Goal: Information Seeking & Learning: Learn about a topic

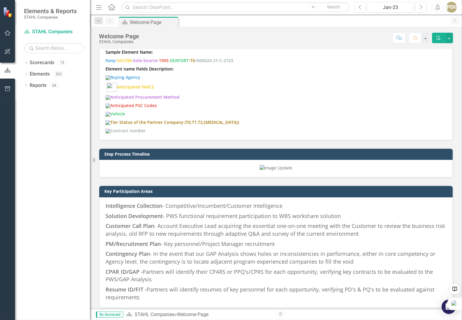
scroll to position [403, 0]
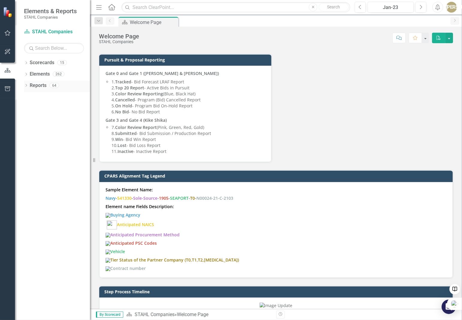
click at [26, 86] on icon "Dropdown" at bounding box center [26, 85] width 4 height 3
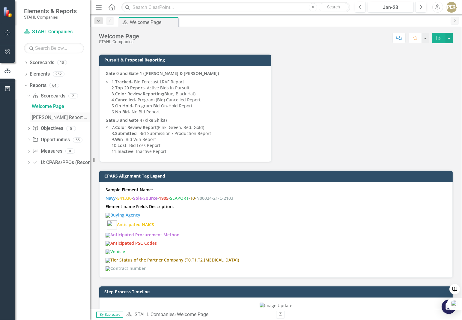
click at [52, 116] on div "[PERSON_NAME] Report Dashboard" at bounding box center [61, 117] width 58 height 5
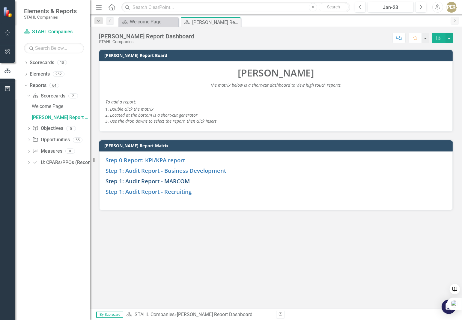
click at [177, 178] on link "Step 1: Audit Report - MARCOM" at bounding box center [148, 181] width 84 height 8
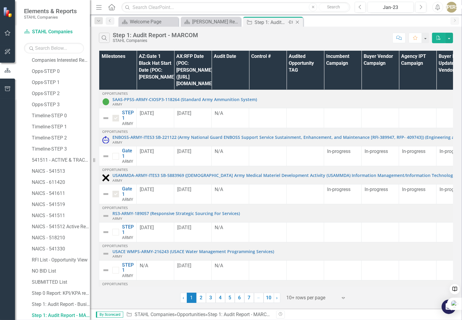
click at [299, 23] on icon "Close" at bounding box center [298, 22] width 6 height 5
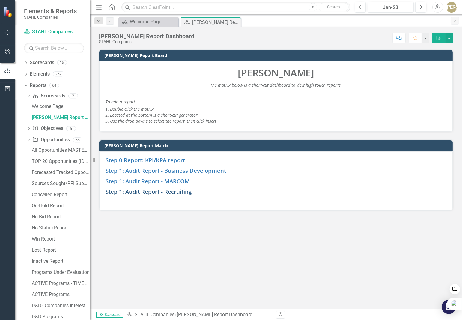
click at [169, 191] on link "Step 1: Audit Report - Recruiting" at bounding box center [149, 192] width 86 height 8
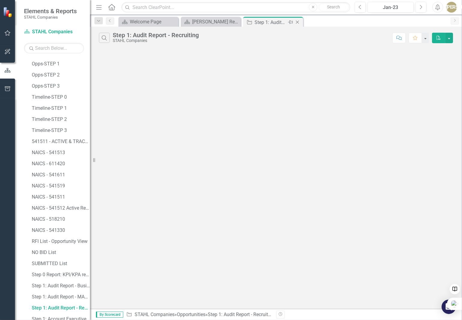
scroll to position [257, 0]
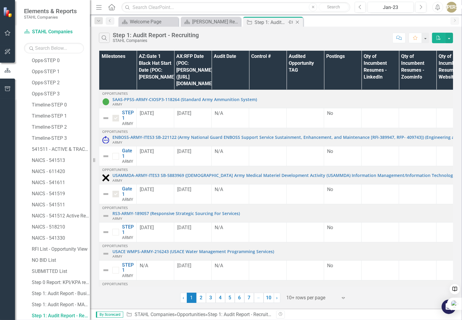
click at [300, 24] on icon "Close" at bounding box center [298, 22] width 6 height 5
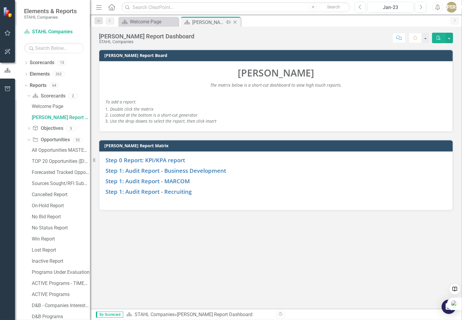
click at [236, 22] on icon "Close" at bounding box center [235, 22] width 6 height 5
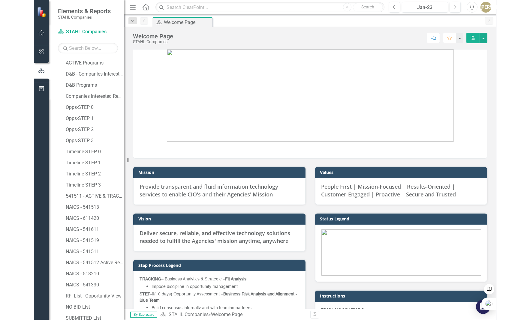
scroll to position [240, 0]
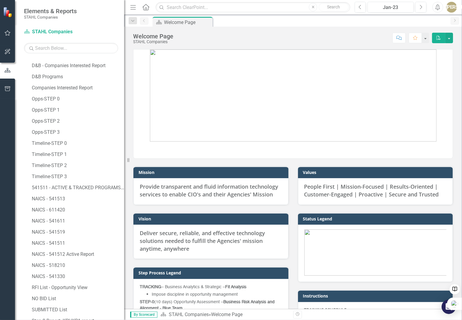
drag, startPoint x: 92, startPoint y: 188, endPoint x: 124, endPoint y: 185, distance: 31.9
click at [124, 185] on div "Resize" at bounding box center [126, 160] width 5 height 320
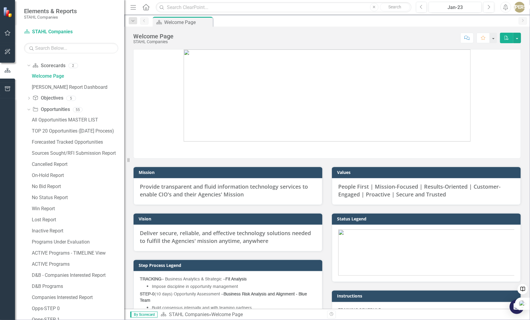
scroll to position [30, 0]
click at [46, 209] on div "Win Report" at bounding box center [78, 208] width 92 height 5
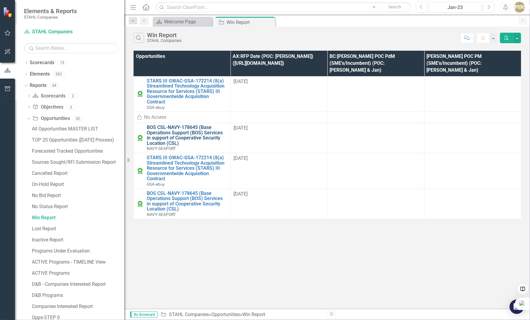
click at [174, 125] on link "BOS CSL-NAVY-178645 (Base Operations Support (BOS) Services in support of Coope…" at bounding box center [187, 135] width 80 height 21
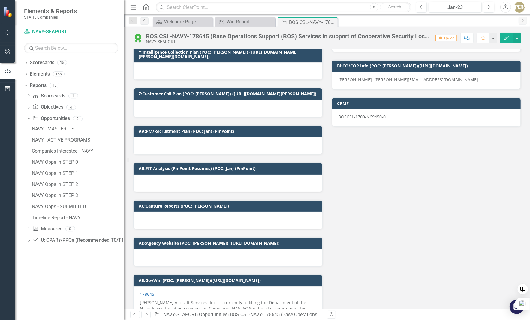
scroll to position [930, 0]
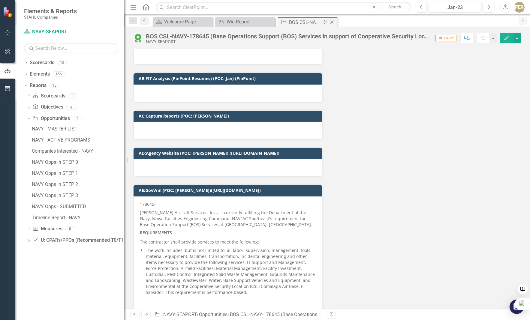
click at [333, 22] on icon "Close" at bounding box center [332, 22] width 6 height 5
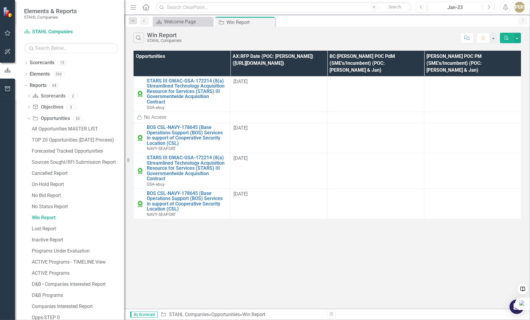
click at [396, 9] on div "Jan-23" at bounding box center [455, 7] width 49 height 7
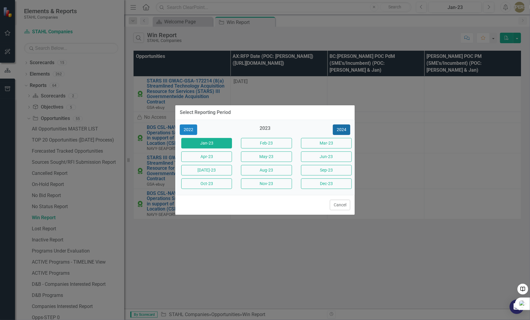
click at [343, 132] on button "2024" at bounding box center [341, 130] width 17 height 11
click at [344, 130] on button "2025" at bounding box center [341, 130] width 17 height 11
click at [263, 130] on div "2025" at bounding box center [264, 130] width 51 height 10
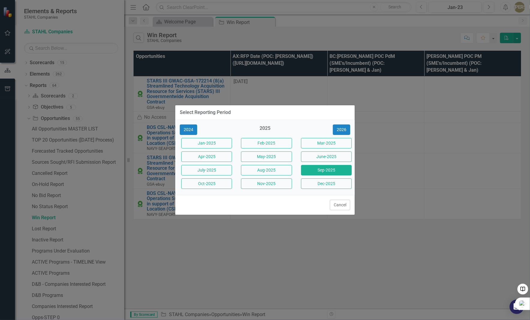
click at [320, 169] on button "Sep-2025" at bounding box center [326, 170] width 51 height 11
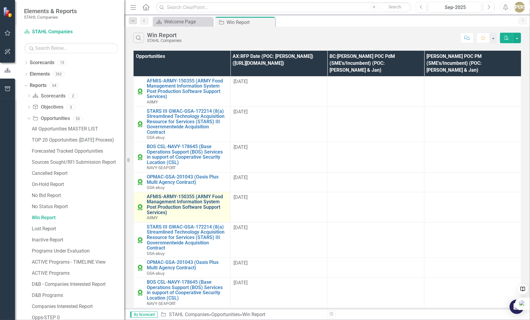
click at [182, 195] on link "AFMIS-ARMY-150355 (ARMY Food Management Information System Post Production Soft…" at bounding box center [187, 204] width 80 height 21
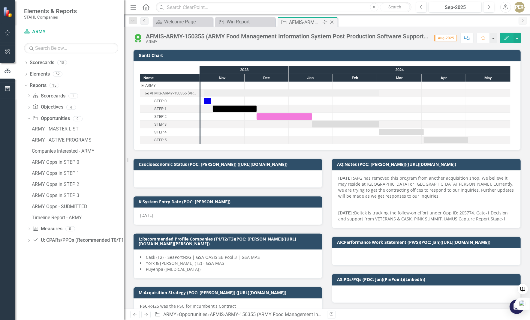
click at [332, 22] on icon "Close" at bounding box center [332, 22] width 6 height 5
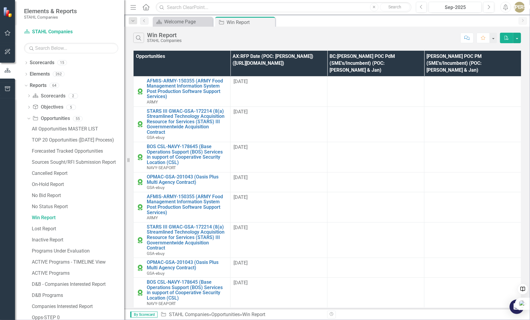
drag, startPoint x: 464, startPoint y: 74, endPoint x: 256, endPoint y: 177, distance: 231.8
click at [256, 177] on tbody "AFMIS-ARMY-150355 (ARMY Food Management Information System Post Production Soft…" at bounding box center [328, 192] width 388 height 232
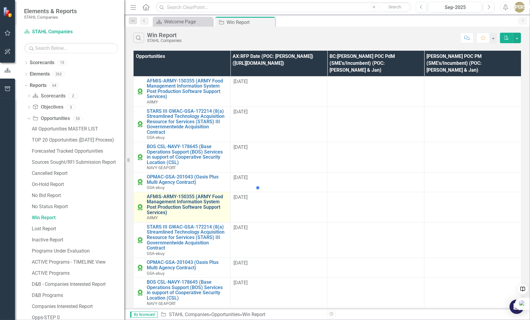
click at [182, 196] on link "AFMIS-ARMY-150355 (ARMY Food Management Information System Post Production Soft…" at bounding box center [187, 204] width 80 height 21
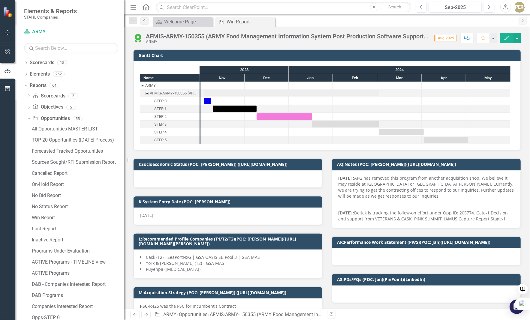
checkbox input "true"
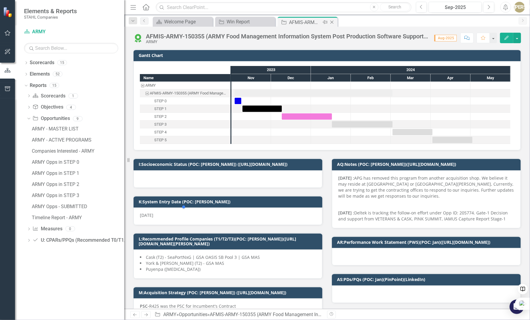
click at [332, 22] on icon "Close" at bounding box center [332, 22] width 6 height 5
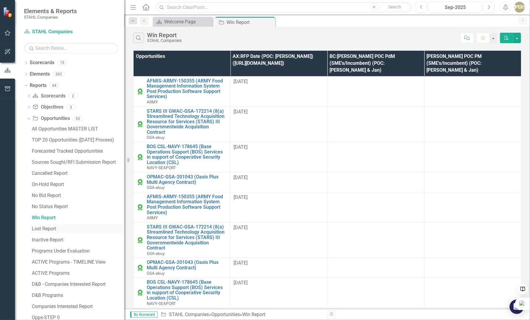
click at [46, 228] on div "Lost Report" at bounding box center [78, 228] width 92 height 5
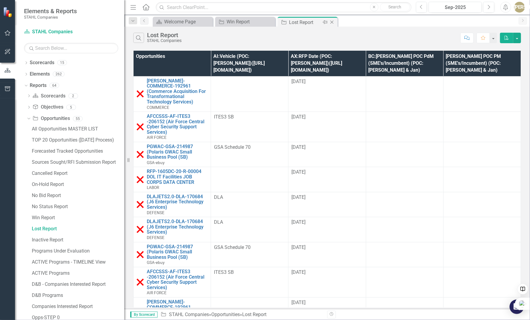
click at [332, 20] on icon "Close" at bounding box center [332, 22] width 6 height 5
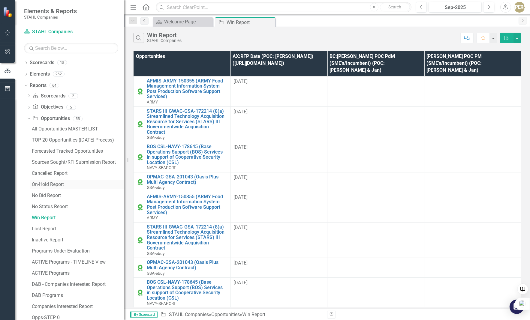
click at [53, 185] on div "On-Hold Report" at bounding box center [78, 184] width 92 height 5
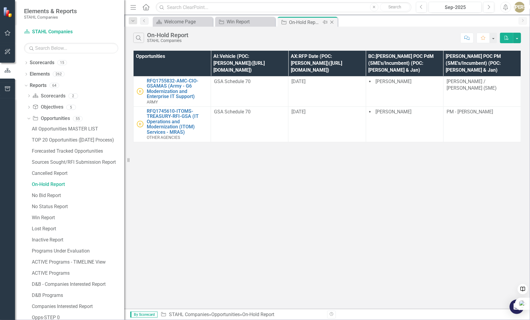
click at [332, 23] on icon "Close" at bounding box center [332, 22] width 6 height 5
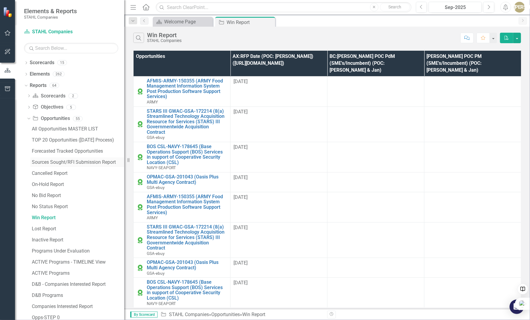
click at [58, 165] on div "Sources Sought/RFI Submission Report" at bounding box center [78, 162] width 92 height 5
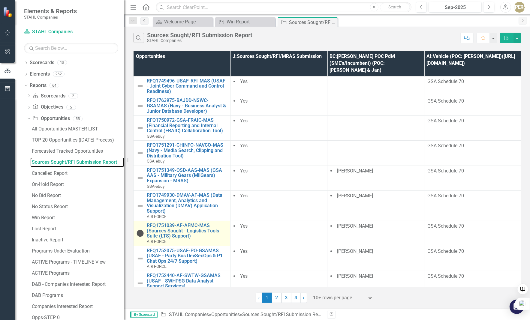
scroll to position [25, 0]
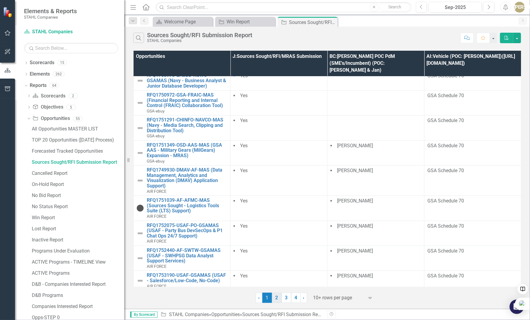
click at [276, 296] on link "2" at bounding box center [277, 298] width 10 height 10
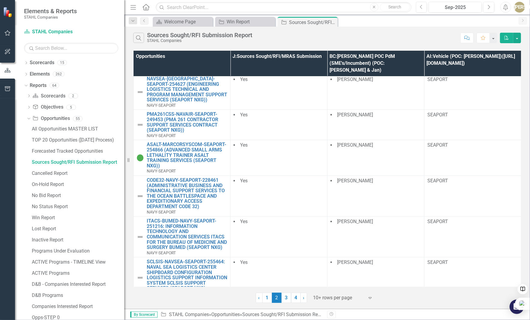
scroll to position [25, 0]
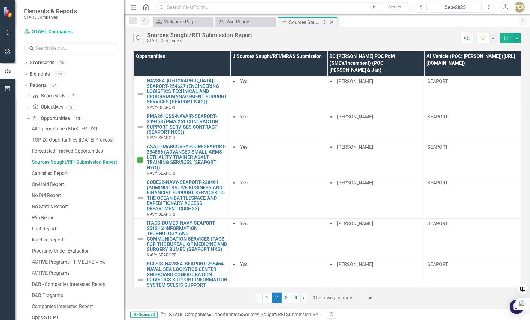
click at [333, 20] on icon "Close" at bounding box center [332, 22] width 6 height 5
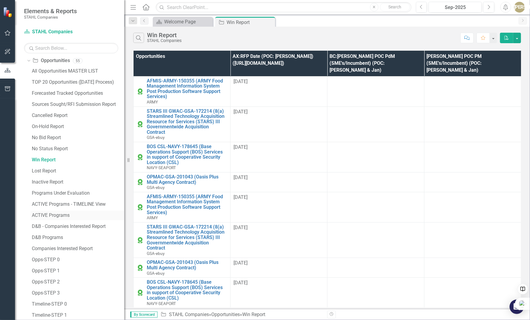
scroll to position [60, 0]
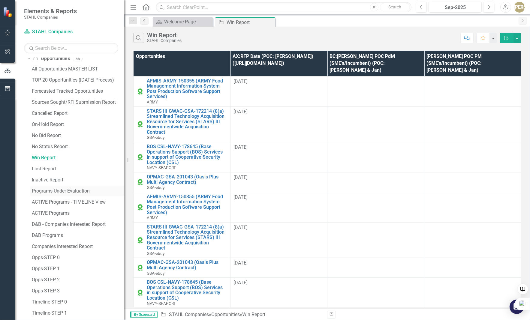
click at [70, 188] on div "Programs Under Evaluation" at bounding box center [78, 190] width 92 height 5
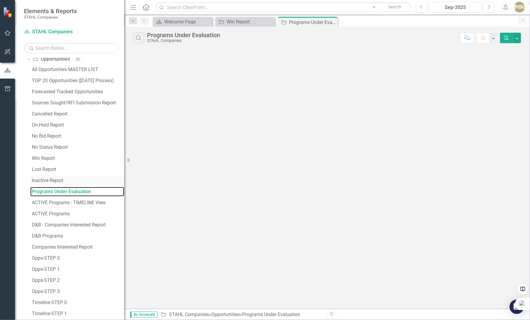
scroll to position [60, 0]
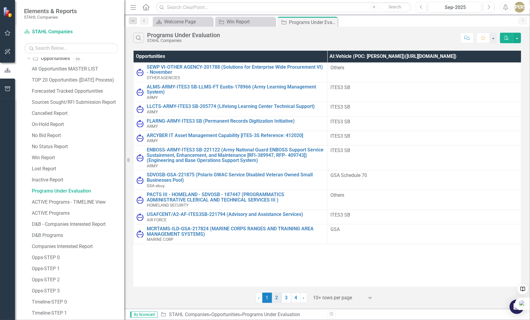
click at [280, 296] on link "2" at bounding box center [277, 298] width 10 height 10
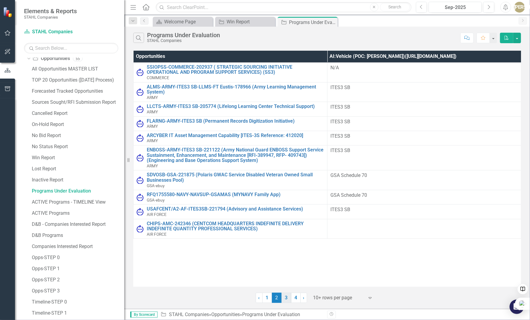
click at [287, 296] on link "3" at bounding box center [286, 298] width 10 height 10
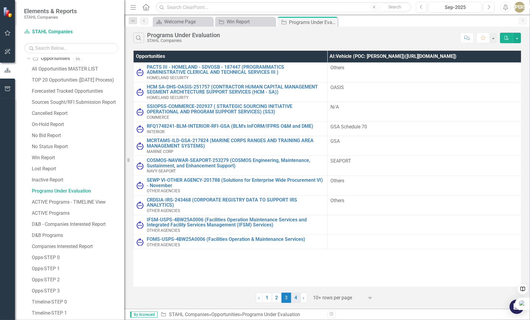
click at [293, 298] on link "4" at bounding box center [296, 298] width 10 height 10
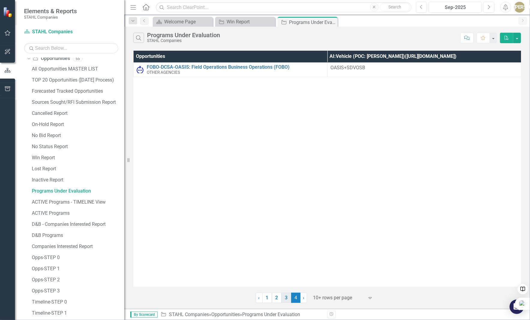
click at [283, 299] on link "3" at bounding box center [286, 298] width 10 height 10
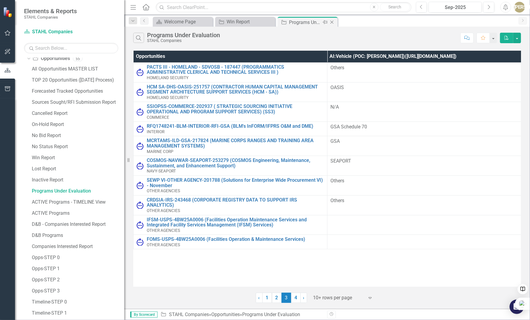
click at [334, 22] on icon "Close" at bounding box center [332, 22] width 6 height 5
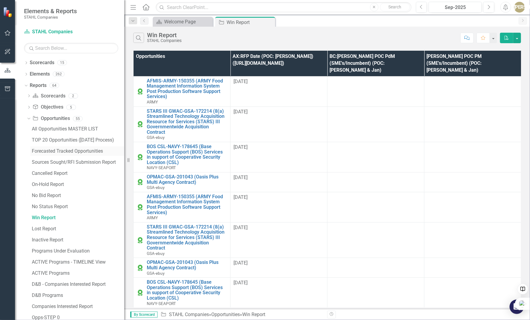
click at [65, 153] on div "Forecasted Tracked Opportunities" at bounding box center [78, 151] width 92 height 5
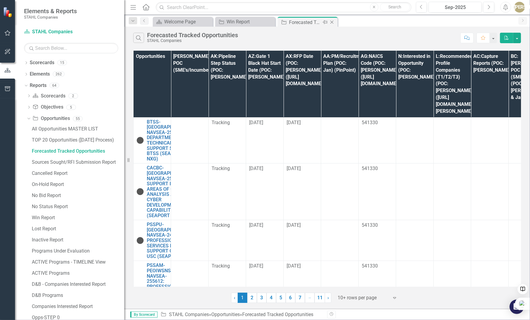
click at [332, 22] on icon at bounding box center [331, 22] width 3 height 3
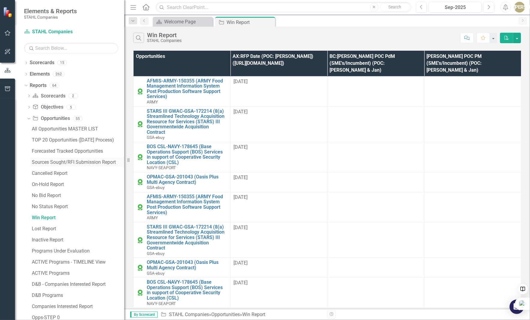
click at [51, 163] on div "Sources Sought/RFI Submission Report" at bounding box center [78, 162] width 92 height 5
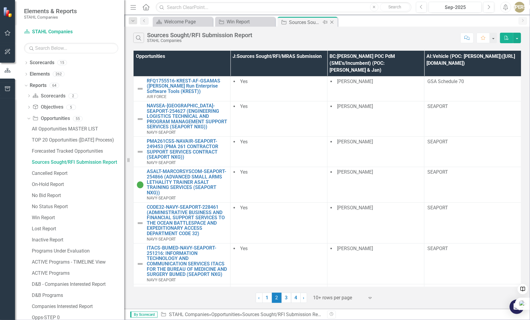
click at [333, 21] on icon at bounding box center [331, 22] width 3 height 3
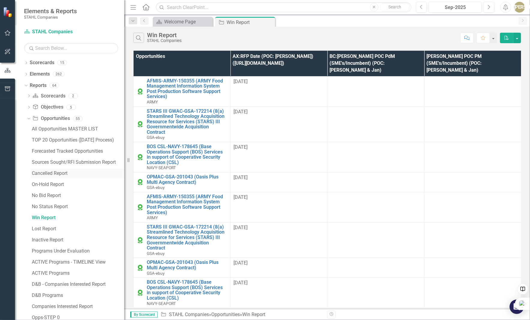
click at [47, 174] on div "Cancelled Report" at bounding box center [78, 173] width 92 height 5
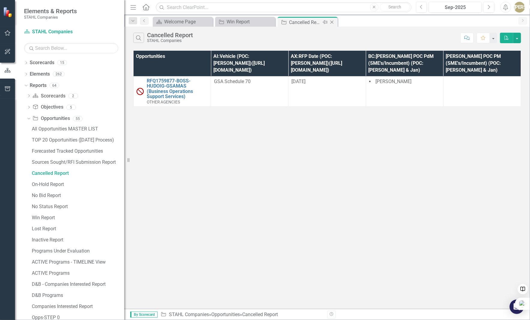
click at [332, 21] on icon at bounding box center [331, 22] width 3 height 3
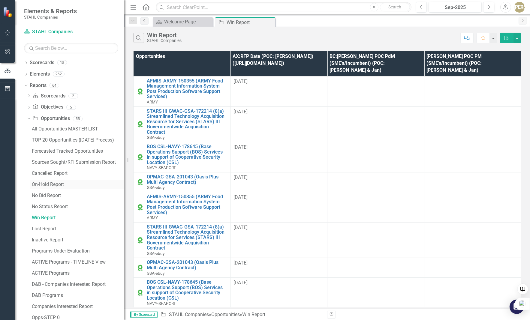
click at [46, 185] on div "On-Hold Report" at bounding box center [78, 184] width 92 height 5
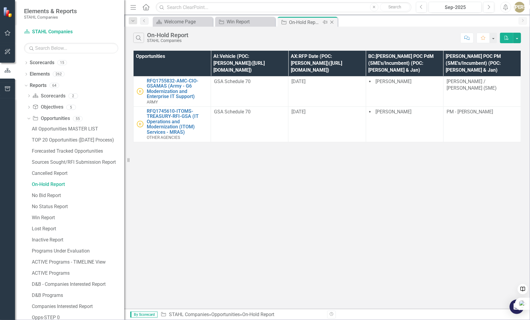
click at [331, 22] on icon "Close" at bounding box center [332, 22] width 6 height 5
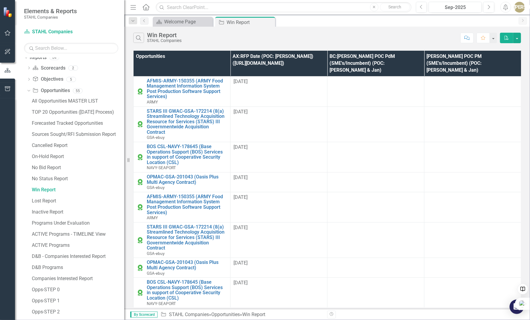
scroll to position [30, 0]
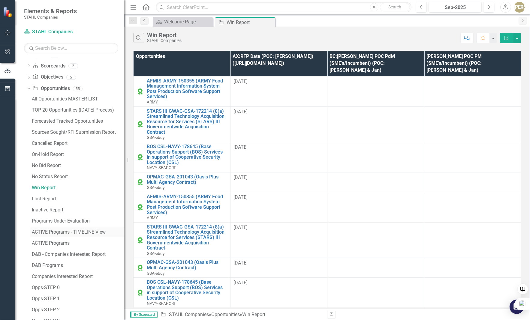
click at [62, 231] on div "ACTIVE Programs - TIMELINE View" at bounding box center [78, 232] width 92 height 5
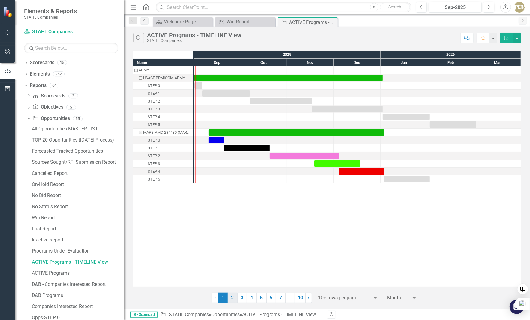
click at [232, 297] on link "2" at bounding box center [233, 298] width 10 height 10
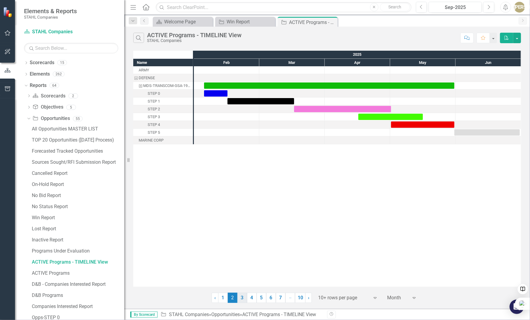
click at [245, 298] on link "3" at bounding box center [242, 298] width 10 height 10
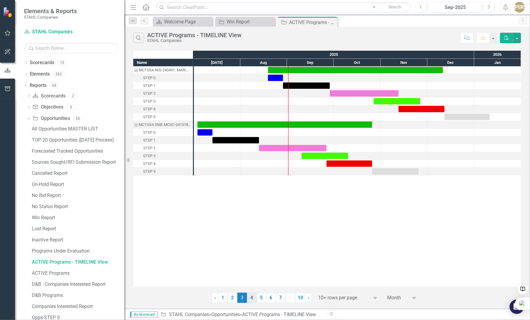
click at [255, 299] on link "4" at bounding box center [252, 298] width 10 height 10
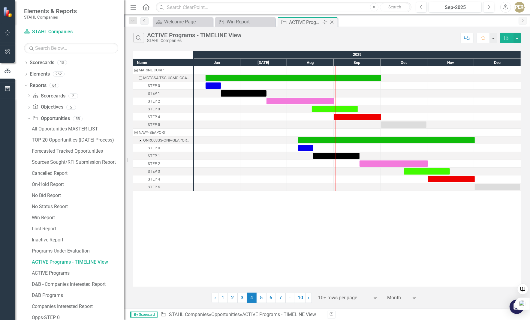
click at [334, 22] on icon "Close" at bounding box center [332, 22] width 6 height 5
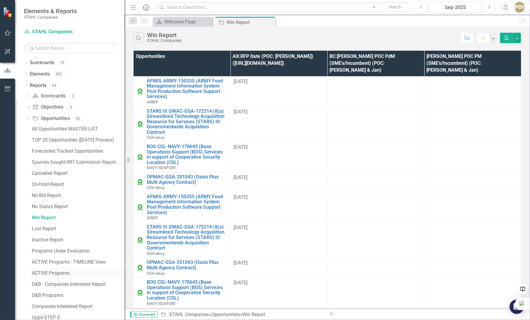
click at [64, 272] on div "ACTIVE Programs" at bounding box center [78, 273] width 92 height 5
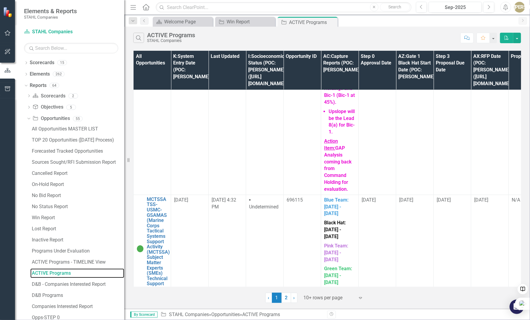
scroll to position [1560, 0]
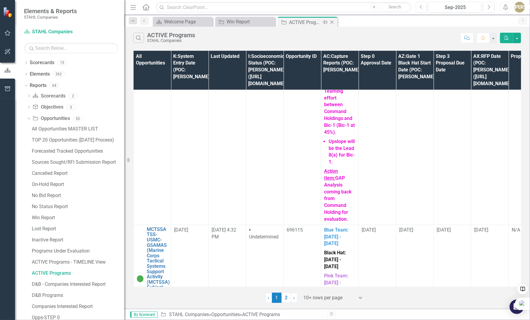
click at [333, 21] on icon "Close" at bounding box center [332, 22] width 6 height 5
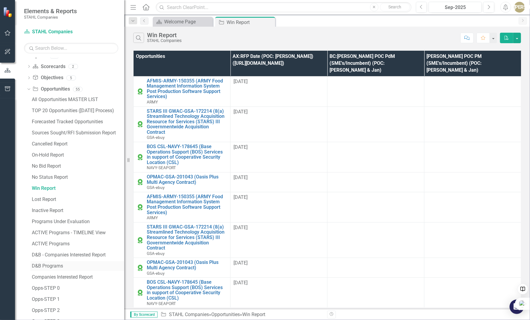
scroll to position [30, 0]
click at [76, 275] on div "Companies Interested Report" at bounding box center [78, 276] width 92 height 5
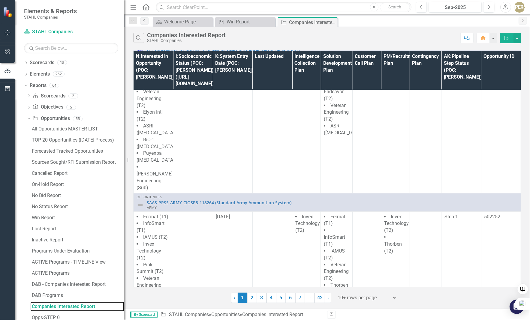
scroll to position [210, 0]
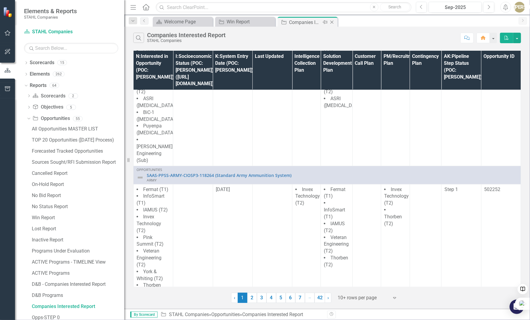
click at [331, 23] on icon "Close" at bounding box center [332, 22] width 6 height 5
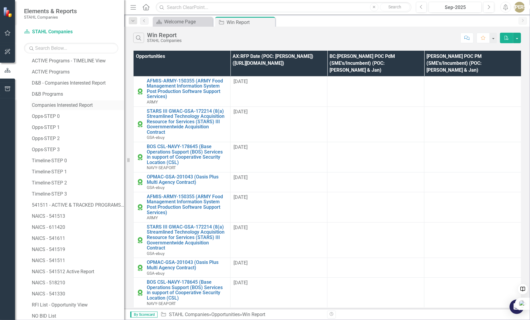
scroll to position [210, 0]
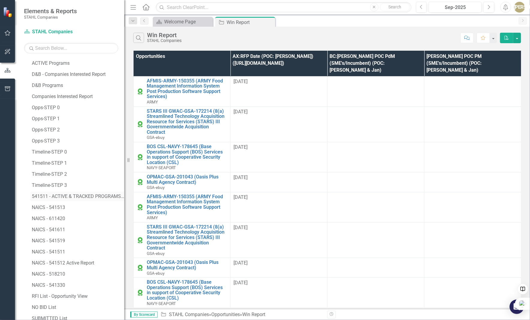
click at [72, 197] on div "541511 - ACTIVE & TRACKED PROGRAMS REPORT" at bounding box center [78, 196] width 92 height 5
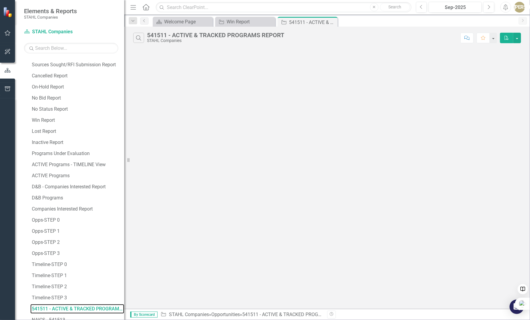
scroll to position [91, 0]
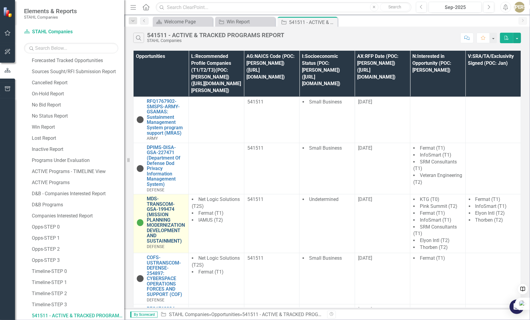
click at [164, 219] on link "MDS-TRANSCOM-GSA-199474 (MISSION PLANNING MODERNIZATION DEVELOPMENT AND SUSTAIN…" at bounding box center [166, 219] width 39 height 47
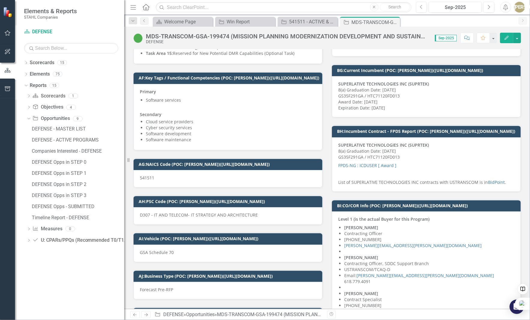
scroll to position [1981, 0]
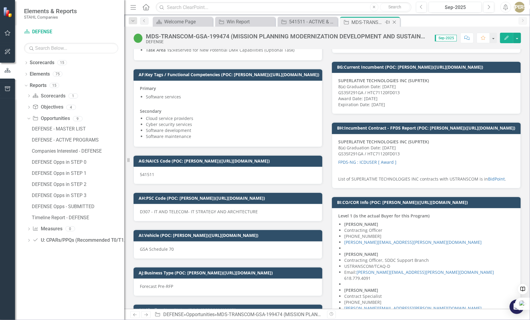
click at [396, 22] on icon "Close" at bounding box center [394, 22] width 6 height 5
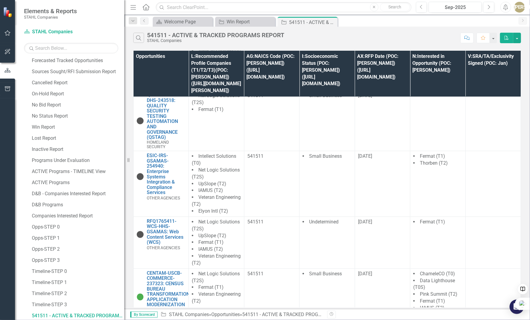
scroll to position [302, 0]
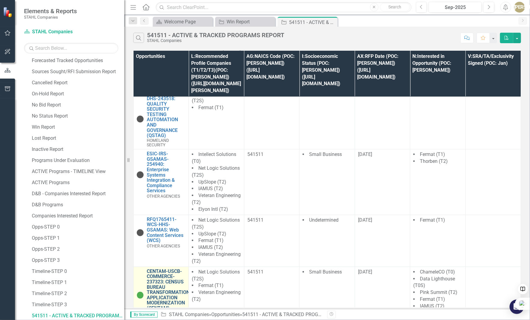
click at [160, 269] on link "CENTAM-USCB-COMMERCE-237323: CENSUS BUREAU TRANSFORMATION APPLICATION MODERNIZA…" at bounding box center [168, 292] width 43 height 47
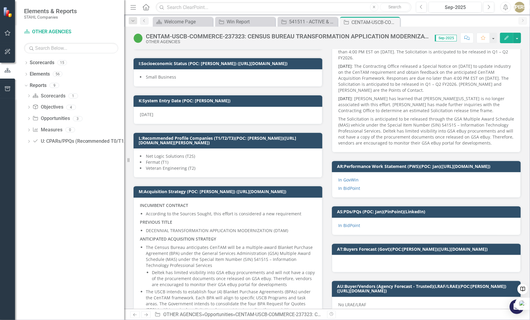
scroll to position [180, 0]
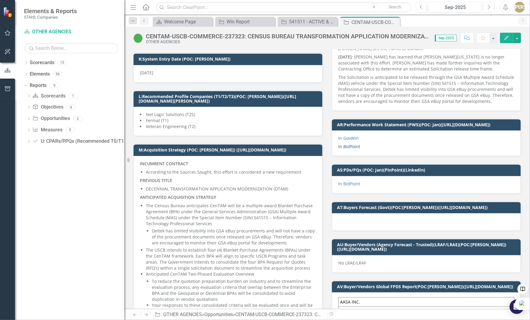
click at [344, 149] on link "In BidPoint" at bounding box center [349, 147] width 22 height 6
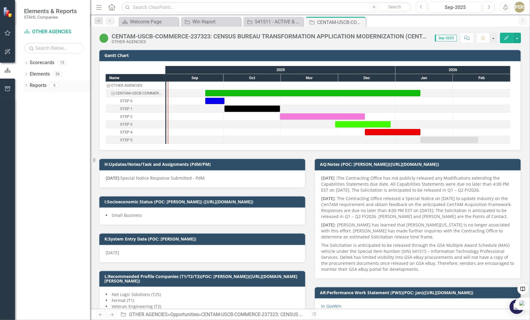
click at [28, 84] on div "Dropdown" at bounding box center [26, 86] width 4 height 5
click at [30, 119] on icon "Dropdown" at bounding box center [29, 119] width 4 height 3
click at [62, 131] on div "OTHER AGENCIES - MASTER LIST" at bounding box center [61, 128] width 58 height 5
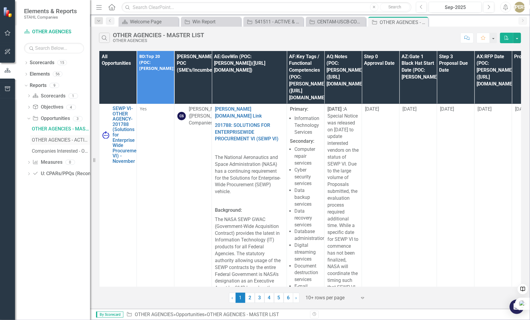
click at [55, 142] on div "OTHER AGENCIES - ACTIVE PROGRAMS" at bounding box center [61, 139] width 58 height 5
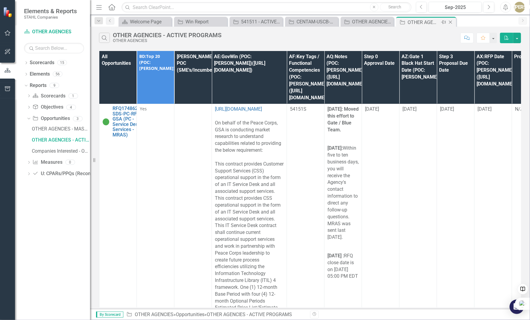
click at [451, 22] on icon "Close" at bounding box center [450, 22] width 6 height 5
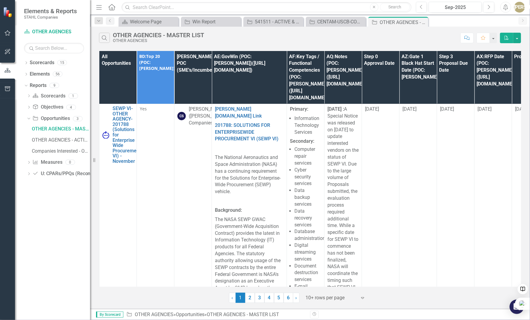
click at [0, 0] on icon "Close" at bounding box center [0, 0] width 0 height 0
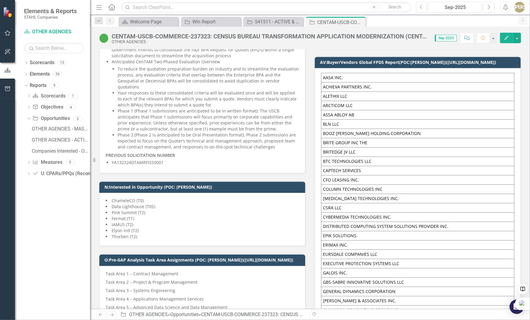
scroll to position [330, 0]
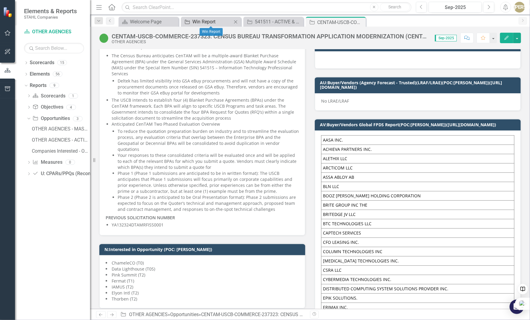
click at [205, 23] on div "Win Report" at bounding box center [212, 22] width 40 height 8
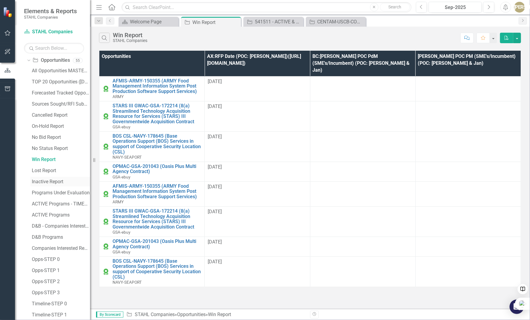
scroll to position [60, 0]
click at [63, 223] on div "D&B - Companies Interested Report" at bounding box center [61, 224] width 58 height 5
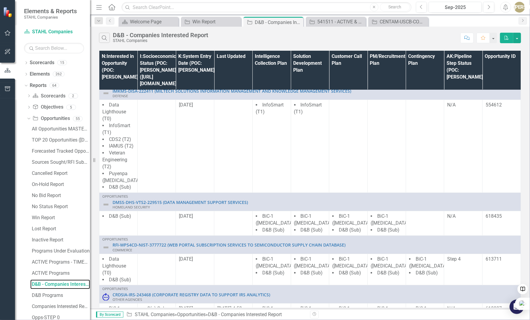
scroll to position [11, 0]
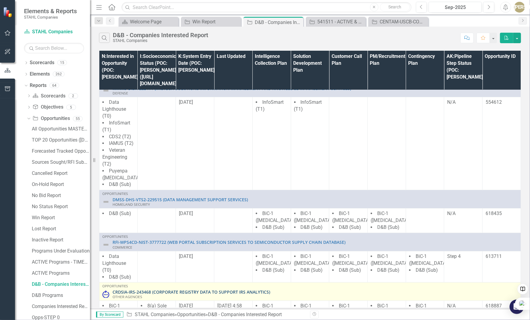
click at [191, 290] on link "CRDSIA-IRS-243468 (CORPORATE REGISTRY DATA TO SUPPORT IRS ANALYTICS)" at bounding box center [315, 292] width 405 height 5
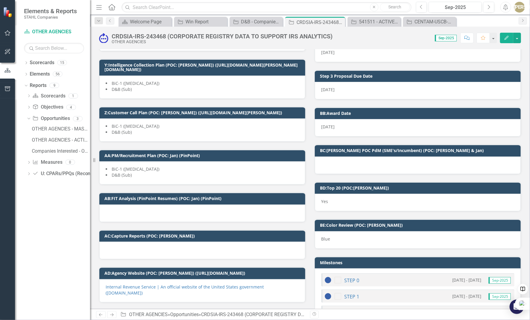
scroll to position [540, 0]
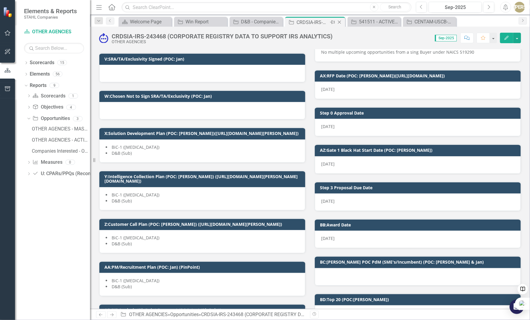
click at [340, 21] on icon "Close" at bounding box center [339, 22] width 6 height 5
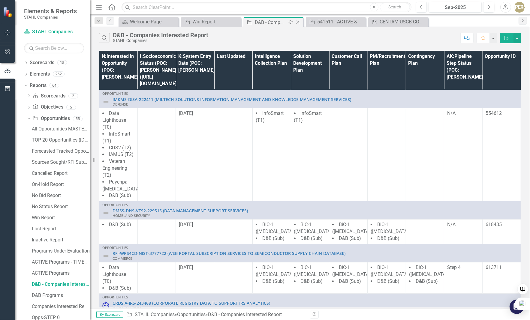
click at [299, 23] on icon "Close" at bounding box center [298, 22] width 6 height 5
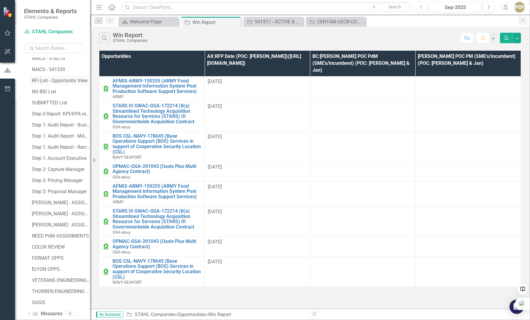
scroll to position [446, 0]
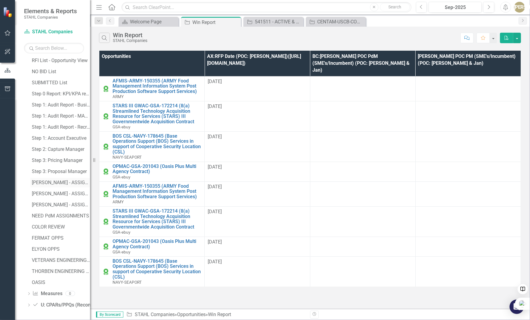
click at [49, 184] on div "[PERSON_NAME] - ASSIGNMENTS" at bounding box center [61, 182] width 58 height 5
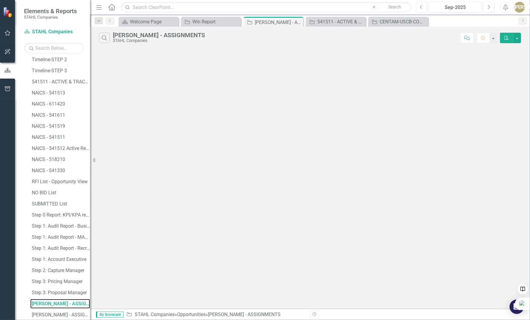
scroll to position [313, 0]
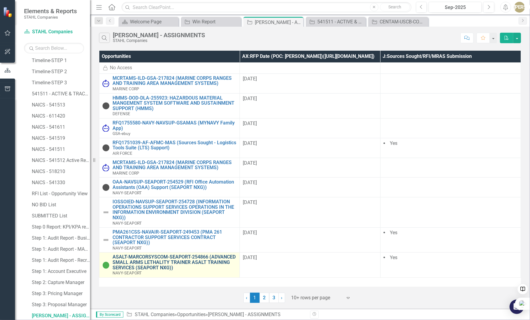
click at [146, 268] on link "ASALT-MARCORSYSCOM-SEAPORT-254866 (ADVANCED SMALL ARMS LETHALITY TRAINER ASALT …" at bounding box center [175, 262] width 124 height 16
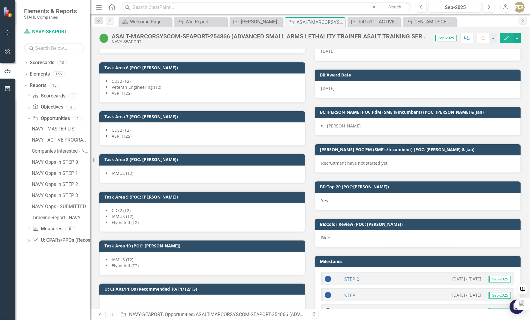
scroll to position [900, 0]
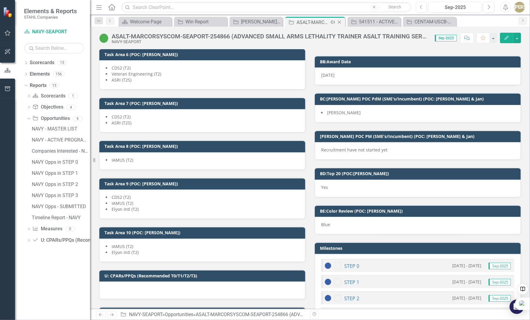
click at [340, 23] on icon "Close" at bounding box center [339, 22] width 6 height 5
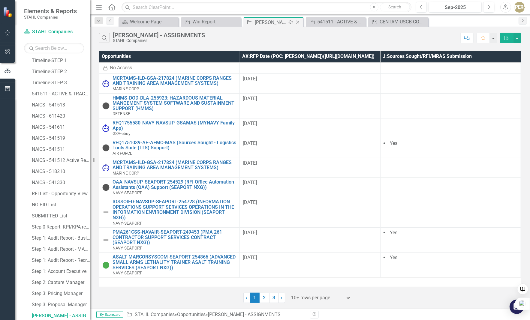
click at [300, 22] on icon "Close" at bounding box center [298, 22] width 6 height 5
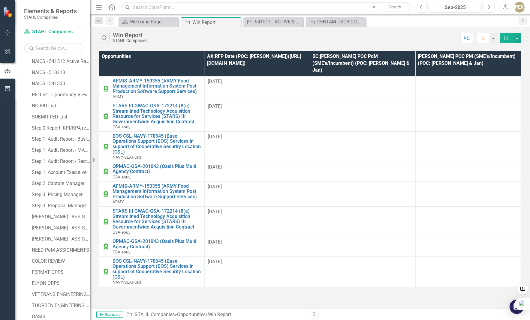
scroll to position [446, 0]
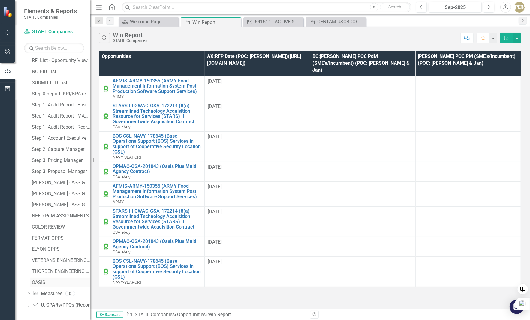
click at [40, 281] on div "OASIS" at bounding box center [61, 282] width 58 height 5
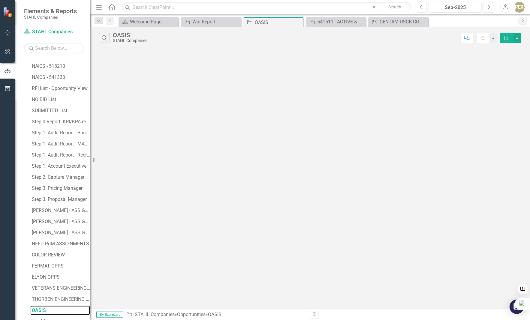
scroll to position [413, 0]
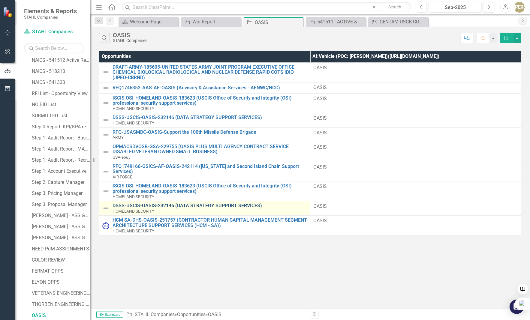
click at [207, 203] on link "DSSS-USCIS-OASIS-232146 (DATA STRATEGY SUPPORT SERVICES)" at bounding box center [210, 205] width 194 height 5
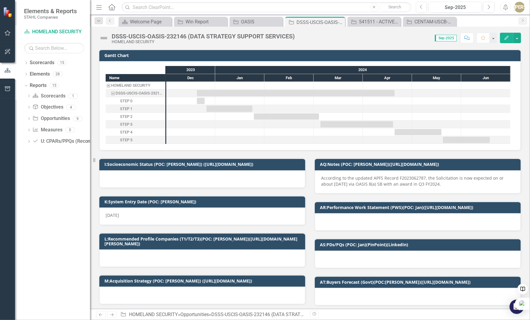
checkbox input "true"
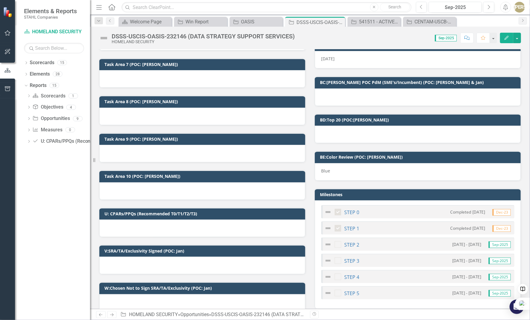
scroll to position [660, 0]
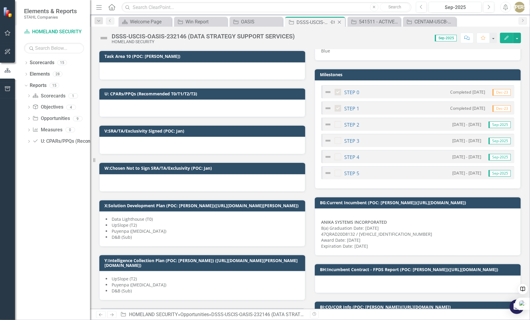
click at [339, 21] on icon "Close" at bounding box center [339, 22] width 6 height 5
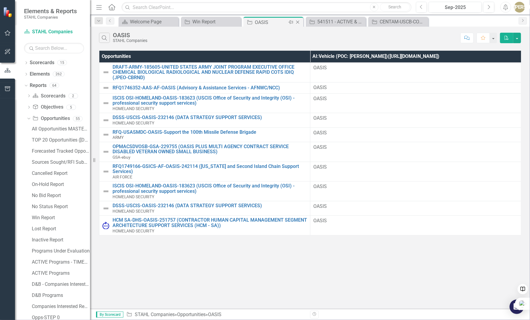
click at [298, 23] on icon "Close" at bounding box center [298, 22] width 6 height 5
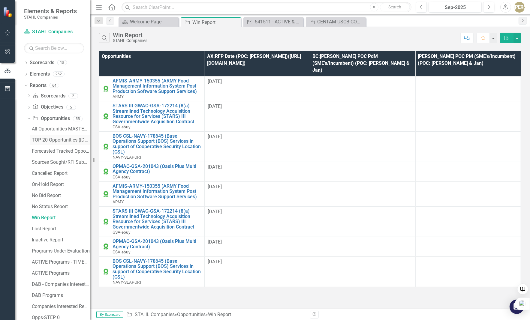
click at [47, 140] on div "TOP 20 Opportunities ([DATE] Process)" at bounding box center [61, 139] width 58 height 5
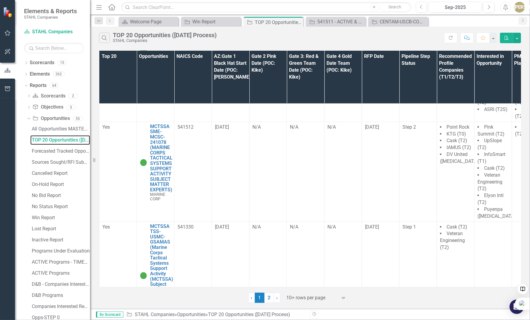
scroll to position [323, 0]
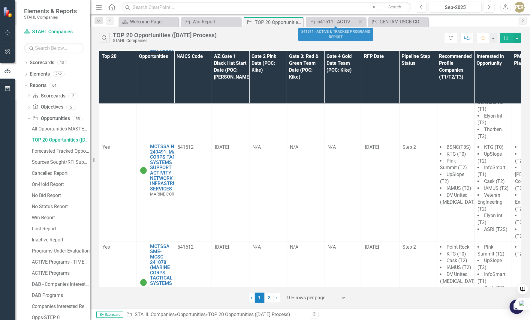
click at [360, 21] on icon at bounding box center [360, 21] width 3 height 3
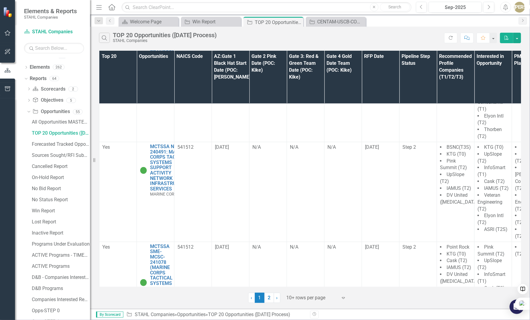
scroll to position [0, 0]
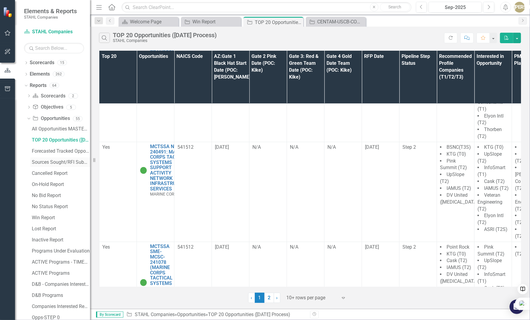
click at [38, 163] on div "Sources Sought/RFI Submission Report" at bounding box center [61, 162] width 58 height 5
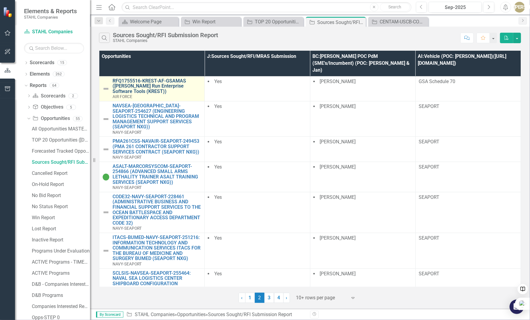
click at [151, 78] on link "RFQ1755516-KREST-AF-GSAMAS ([PERSON_NAME] Run Enterprise Software Tools (KREST))" at bounding box center [157, 86] width 89 height 16
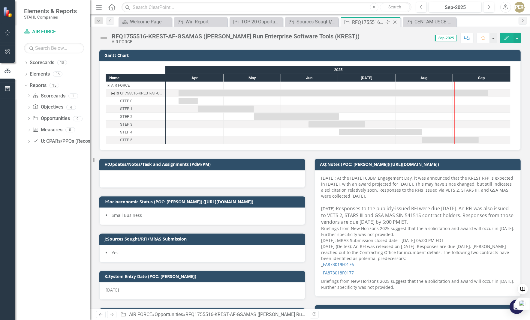
click at [396, 20] on icon "Close" at bounding box center [395, 22] width 6 height 5
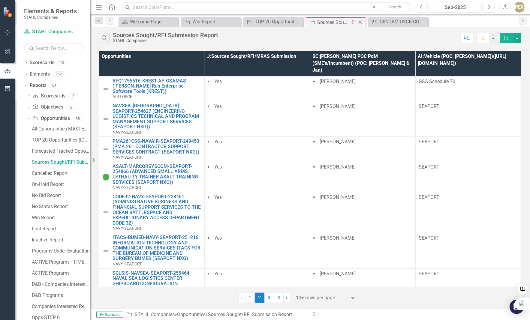
click at [359, 21] on icon "Close" at bounding box center [360, 22] width 6 height 5
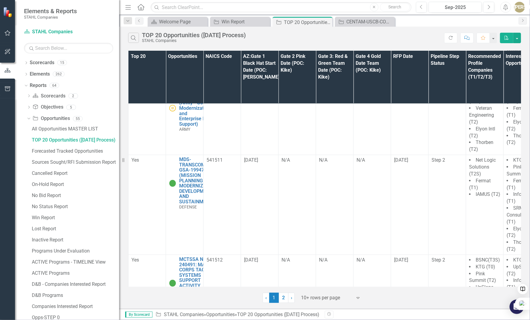
drag, startPoint x: 91, startPoint y: 258, endPoint x: 119, endPoint y: 257, distance: 28.5
click at [119, 257] on div "Resize" at bounding box center [121, 160] width 5 height 320
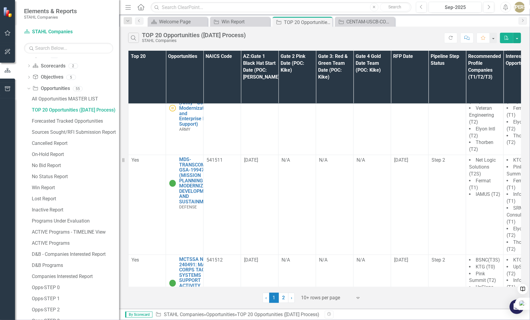
scroll to position [60, 0]
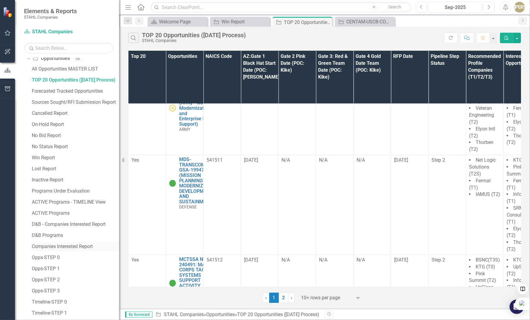
click at [70, 249] on link "Companies Interested Report" at bounding box center [74, 247] width 89 height 10
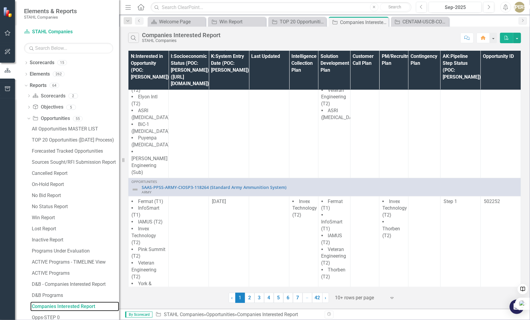
scroll to position [210, 0]
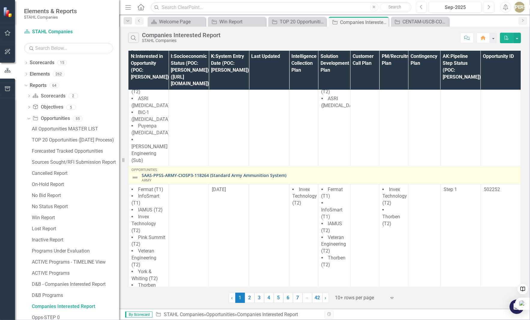
click at [203, 173] on link "SAAS-PPSS-ARMY-CIOSP3-118264 (Standard Army Ammunition System)" at bounding box center [330, 175] width 376 height 5
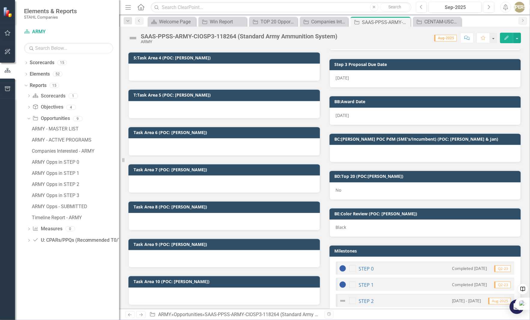
checkbox input "true"
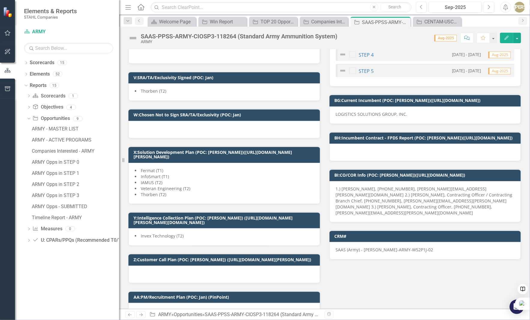
click at [151, 168] on span "Fermat (T1)" at bounding box center [152, 171] width 23 height 6
click at [148, 180] on span "IAMUS (T2)" at bounding box center [152, 183] width 22 height 6
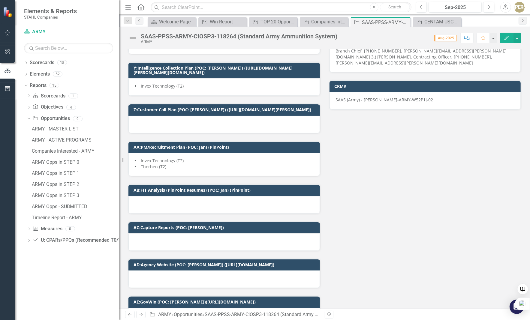
scroll to position [1031, 0]
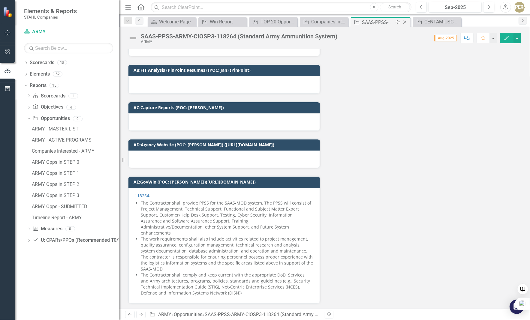
click at [403, 21] on icon "Close" at bounding box center [405, 22] width 6 height 5
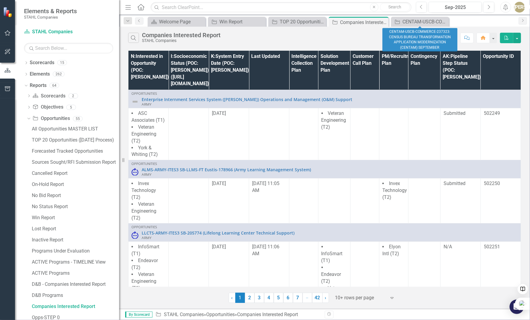
drag, startPoint x: 445, startPoint y: 20, endPoint x: 435, endPoint y: 27, distance: 12.8
click at [0, 0] on icon "Close" at bounding box center [0, 0] width 0 height 0
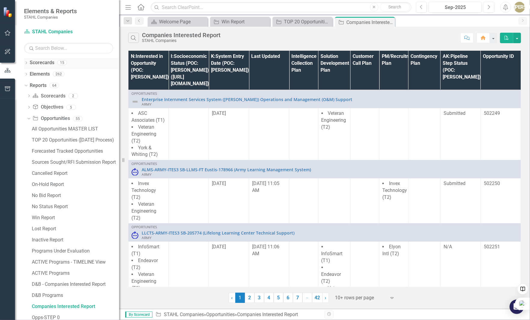
click at [28, 63] on icon "Dropdown" at bounding box center [26, 63] width 4 height 3
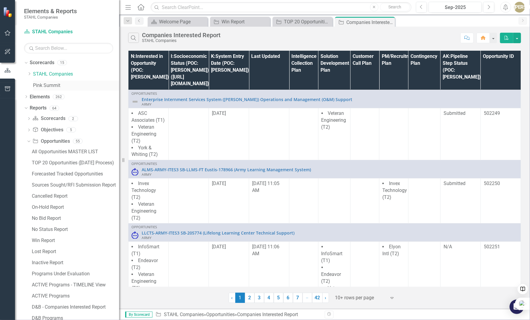
click at [41, 86] on link "Pink Summit" at bounding box center [76, 85] width 86 height 7
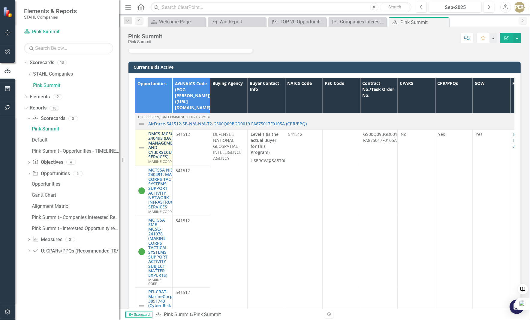
click at [154, 159] on link "DMCS-MCSC-240495 (DATA MANAGEMENT AND CYBERSECURITY SERVICES)" at bounding box center [164, 145] width 32 height 28
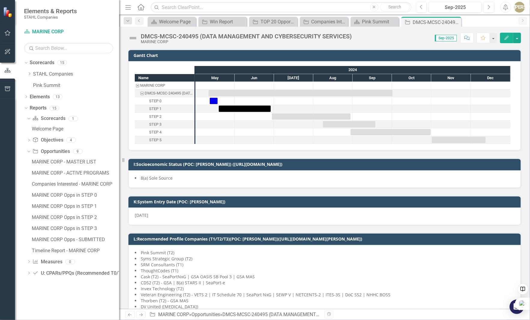
checkbox input "true"
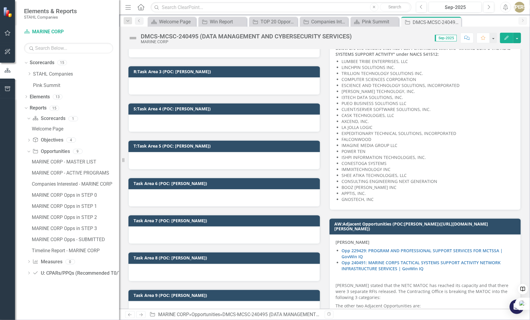
scroll to position [750, 0]
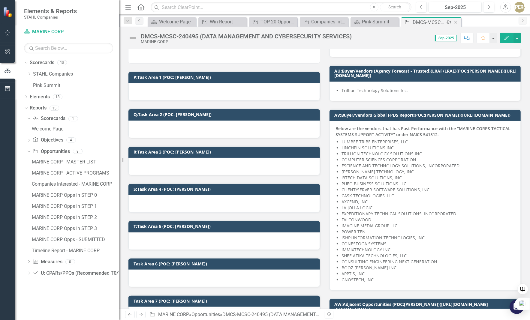
click at [457, 23] on icon "Close" at bounding box center [456, 22] width 6 height 5
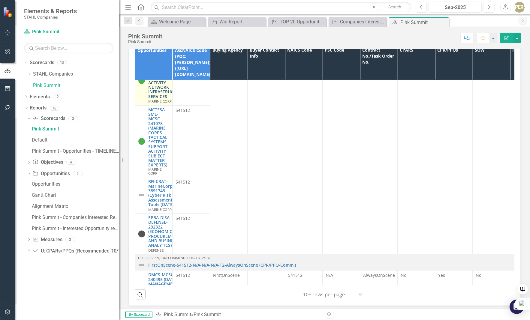
scroll to position [90, 0]
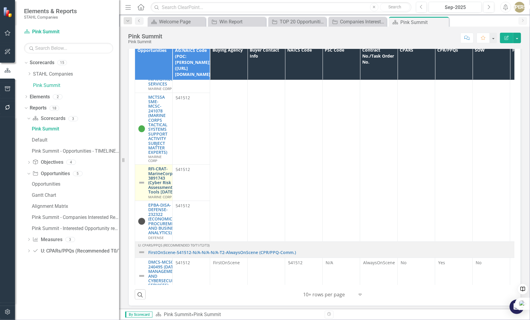
click at [153, 194] on link "RFI-CRAT-MarineCorps-3891743 (Cyber Risk Assessment Tools Industry Day)" at bounding box center [162, 181] width 28 height 28
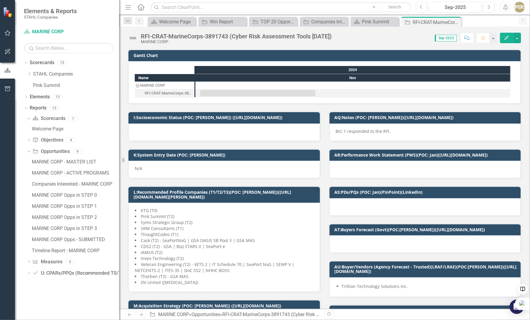
click at [0, 0] on icon "Close" at bounding box center [0, 0] width 0 height 0
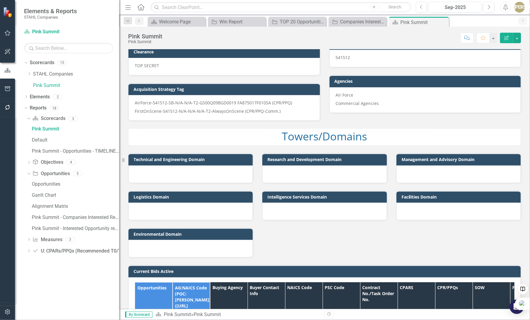
scroll to position [230, 0]
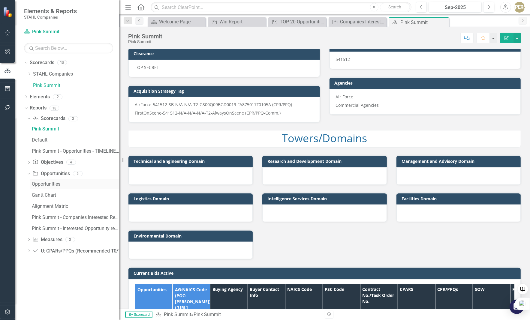
click at [48, 186] on div "Opportunities" at bounding box center [75, 184] width 87 height 5
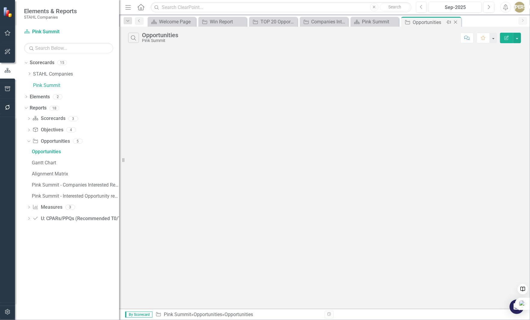
click at [457, 23] on icon "Close" at bounding box center [456, 22] width 6 height 5
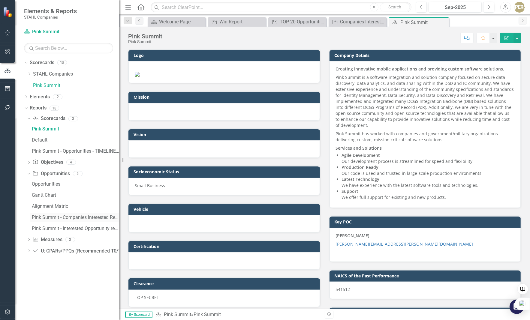
click at [53, 219] on div "Pink Summit - Companies Interested Report" at bounding box center [75, 217] width 87 height 5
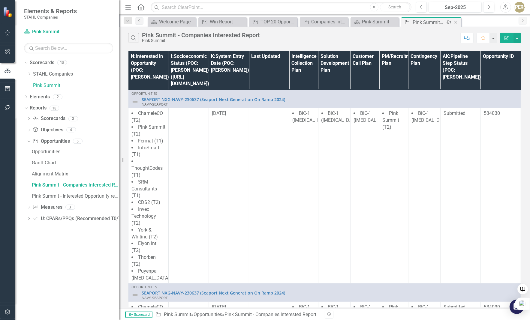
click at [456, 21] on icon at bounding box center [455, 22] width 3 height 3
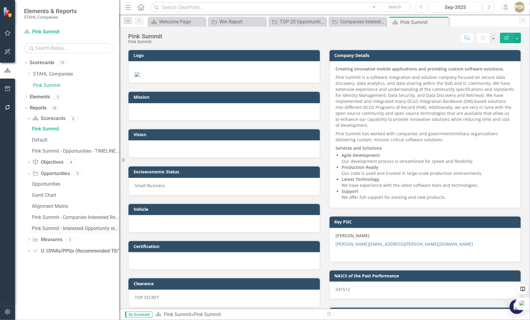
click at [57, 228] on div "Pink Summit - Interested Opportunity report" at bounding box center [75, 228] width 87 height 5
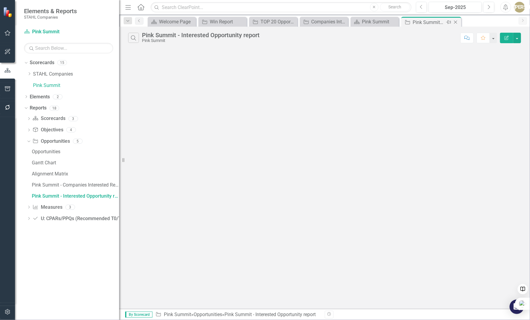
click at [457, 22] on icon "Close" at bounding box center [456, 22] width 6 height 5
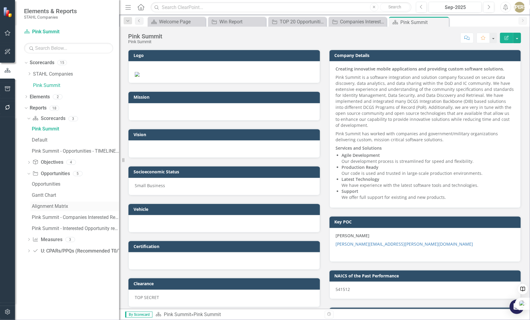
click at [44, 206] on div "Alignment Matrix" at bounding box center [75, 206] width 87 height 5
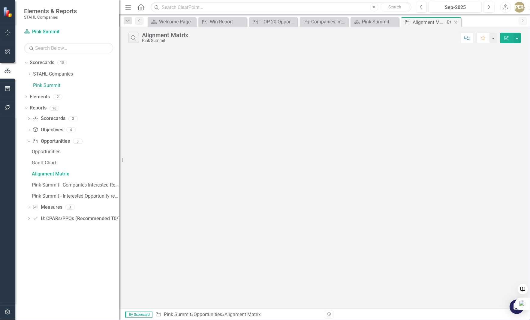
click at [456, 22] on icon "Close" at bounding box center [456, 22] width 6 height 5
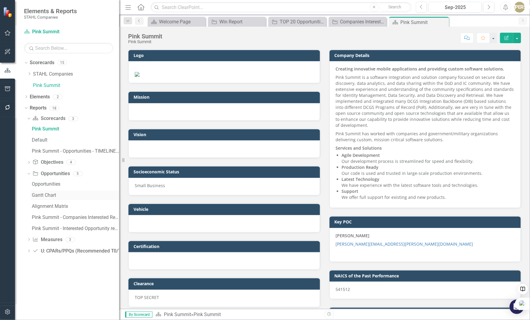
click at [38, 196] on div "Gantt Chart" at bounding box center [75, 195] width 87 height 5
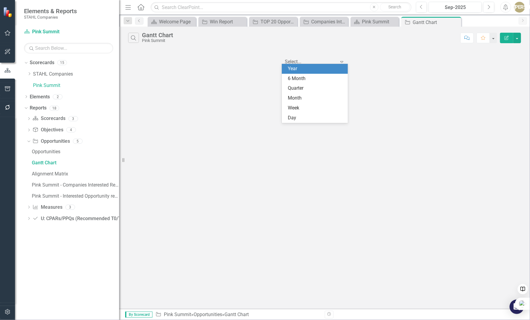
scroll to position [1, 0]
click at [342, 61] on icon "Expand" at bounding box center [342, 61] width 6 height 5
click at [302, 80] on div "6 Month" at bounding box center [316, 78] width 56 height 7
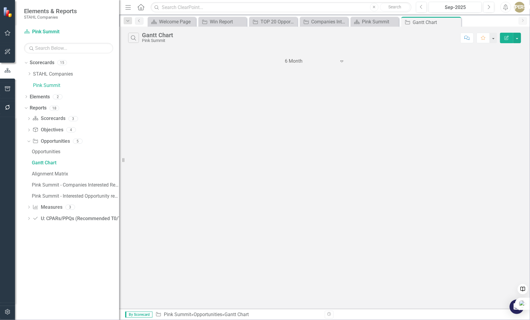
click at [263, 69] on div "Search Gantt Chart Pink Summit Comment Favorite Edit Report 6 Month Expand" at bounding box center [324, 168] width 411 height 282
click at [456, 23] on icon "Close" at bounding box center [456, 22] width 6 height 5
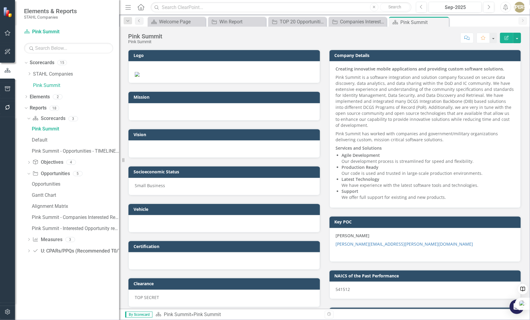
click at [26, 161] on div "Dropdown Scorecard Scorecards 3 Pink Summit Default Pink Summit - Opportunities…" at bounding box center [71, 186] width 95 height 144
click at [28, 162] on icon "Dropdown" at bounding box center [29, 162] width 4 height 3
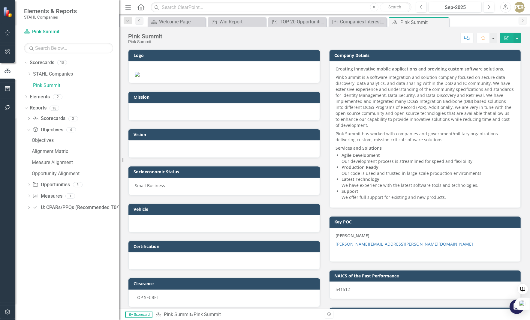
click at [29, 184] on icon "Dropdown" at bounding box center [29, 185] width 4 height 3
click at [176, 158] on div at bounding box center [223, 148] width 191 height 17
click at [176, 140] on td "Vision" at bounding box center [225, 135] width 183 height 9
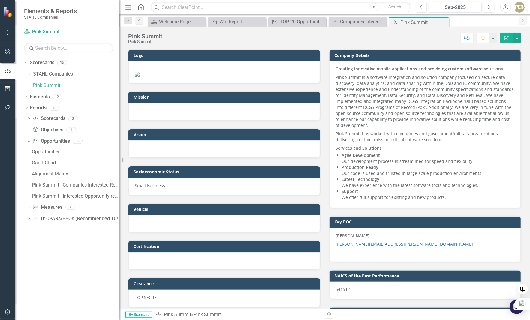
click at [176, 140] on td "Vision" at bounding box center [225, 135] width 183 height 9
click at [176, 137] on h3 "Vision" at bounding box center [225, 134] width 183 height 5
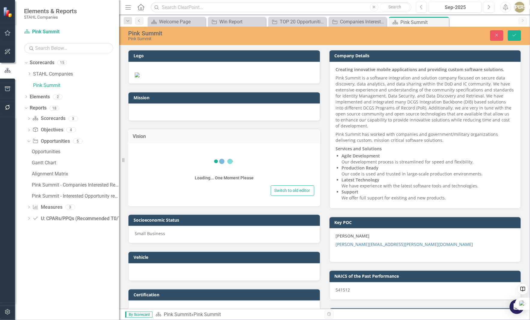
click at [176, 206] on div "Loading... One Moment Please Switch to old editor" at bounding box center [224, 174] width 192 height 63
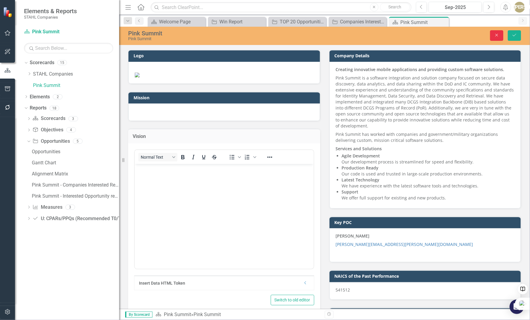
click at [497, 35] on icon "button" at bounding box center [496, 35] width 3 height 3
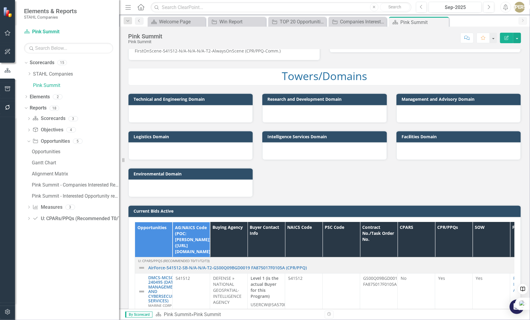
scroll to position [300, 0]
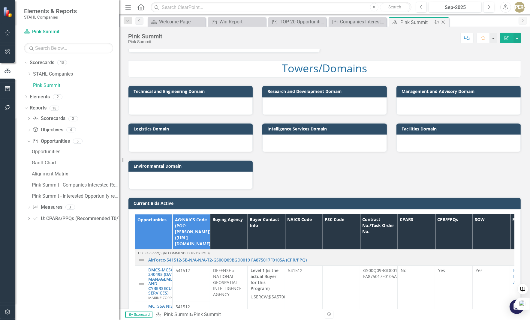
click at [444, 22] on icon "Close" at bounding box center [443, 22] width 6 height 5
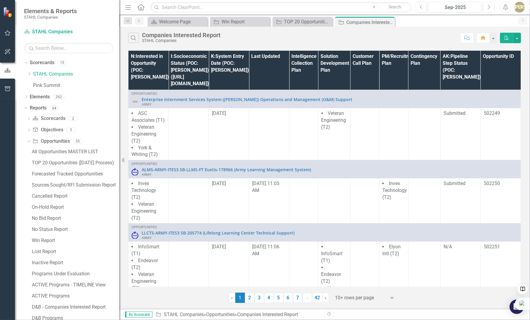
scroll to position [14, 0]
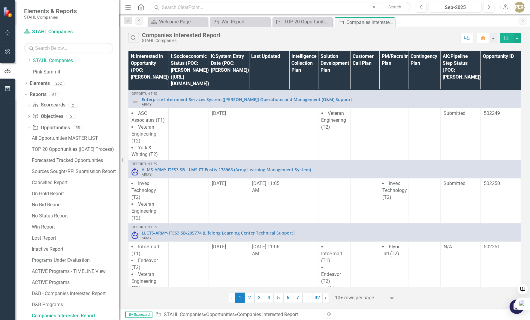
click at [304, 5] on input "text" at bounding box center [281, 7] width 260 height 11
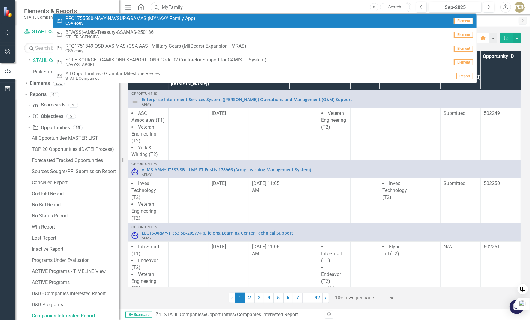
type input "MyFamily"
click at [84, 19] on span "RFQ1755580-NAVY-NAVSUP-GSAMAS (MYNAVY Family App)" at bounding box center [130, 18] width 130 height 5
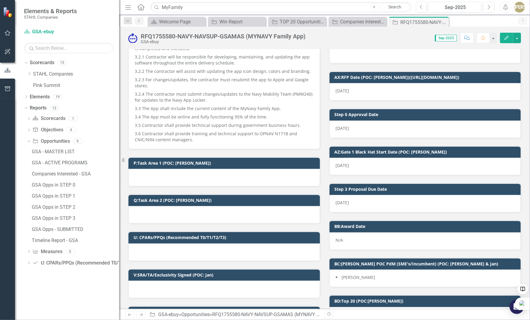
scroll to position [463, 0]
